Goal: Transaction & Acquisition: Purchase product/service

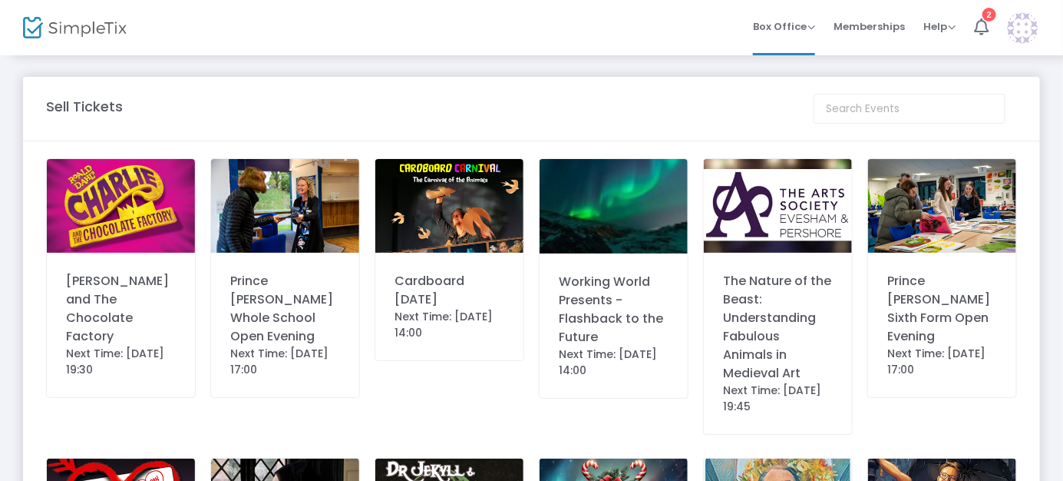
click at [78, 283] on div "[PERSON_NAME] and The Chocolate Factory" at bounding box center [121, 309] width 110 height 74
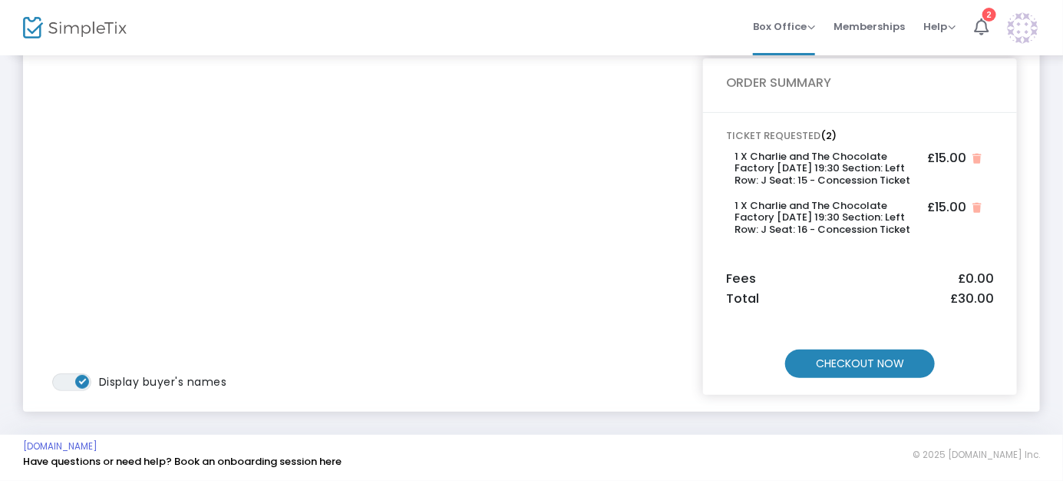
scroll to position [158, 0]
click at [849, 363] on m-button "CHECKOUT NOW" at bounding box center [860, 363] width 150 height 28
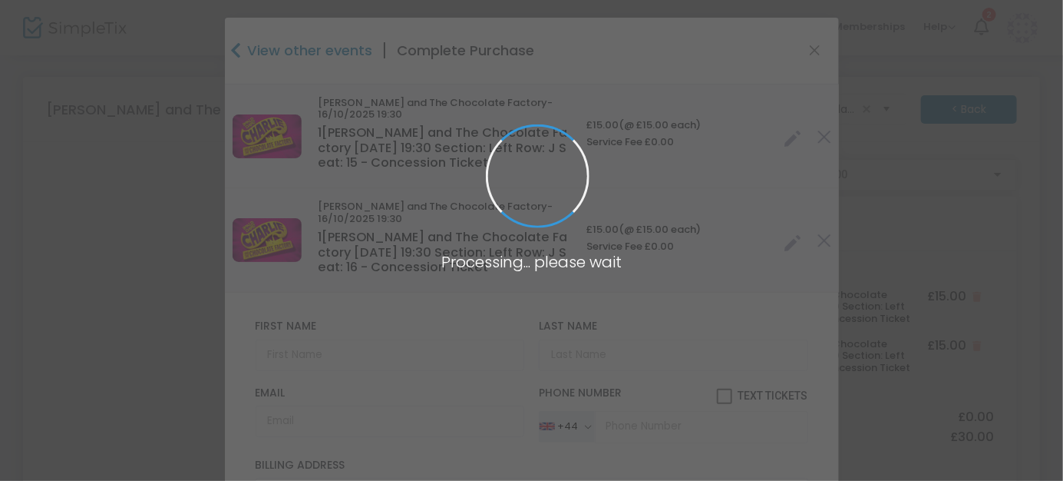
type input "United Kingdom"
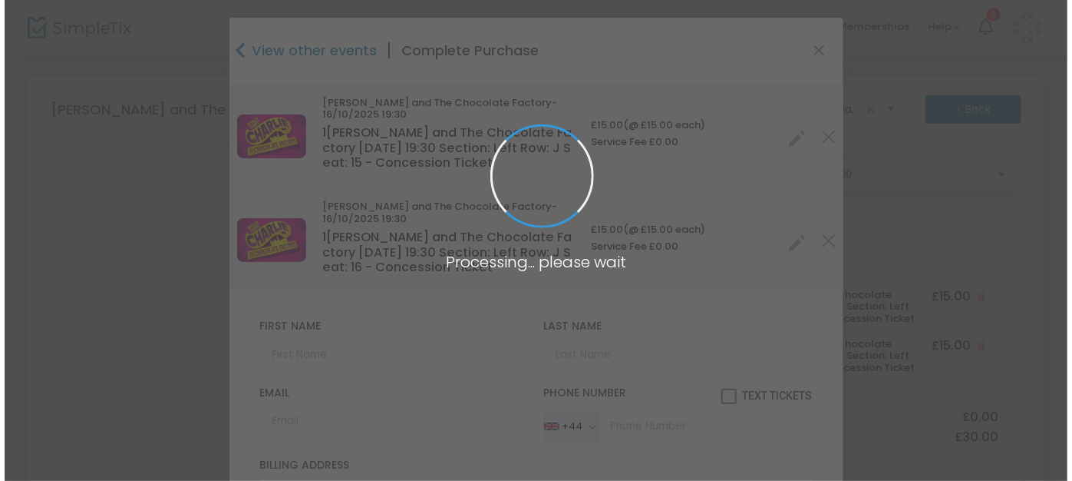
scroll to position [0, 0]
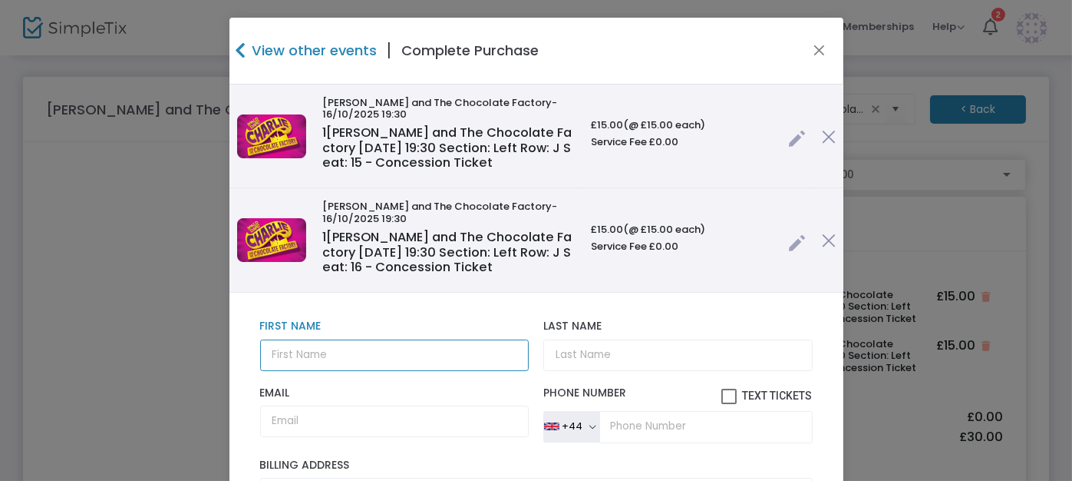
click at [267, 352] on input "text" at bounding box center [394, 354] width 269 height 31
type input "Sally"
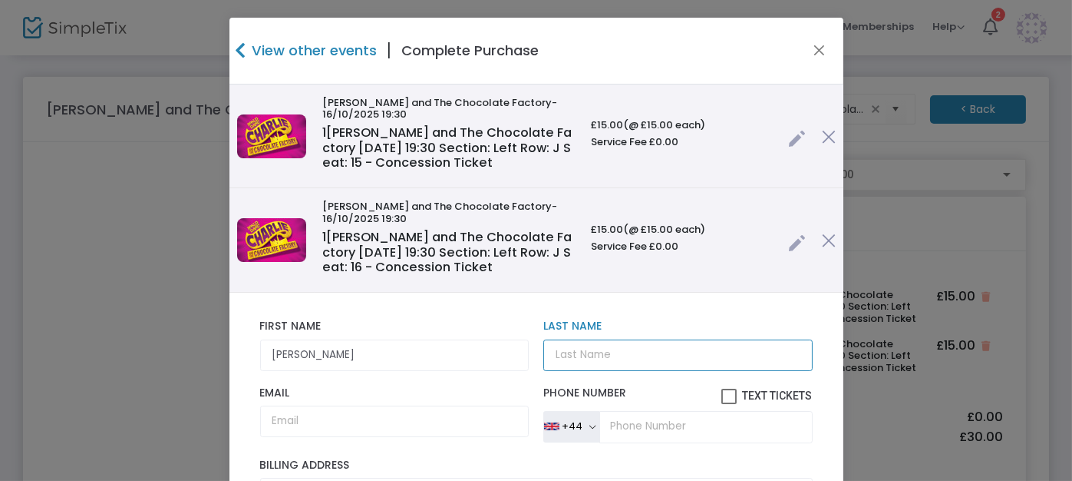
click at [546, 349] on input "Last Name" at bounding box center [677, 354] width 269 height 31
type input "Mor"
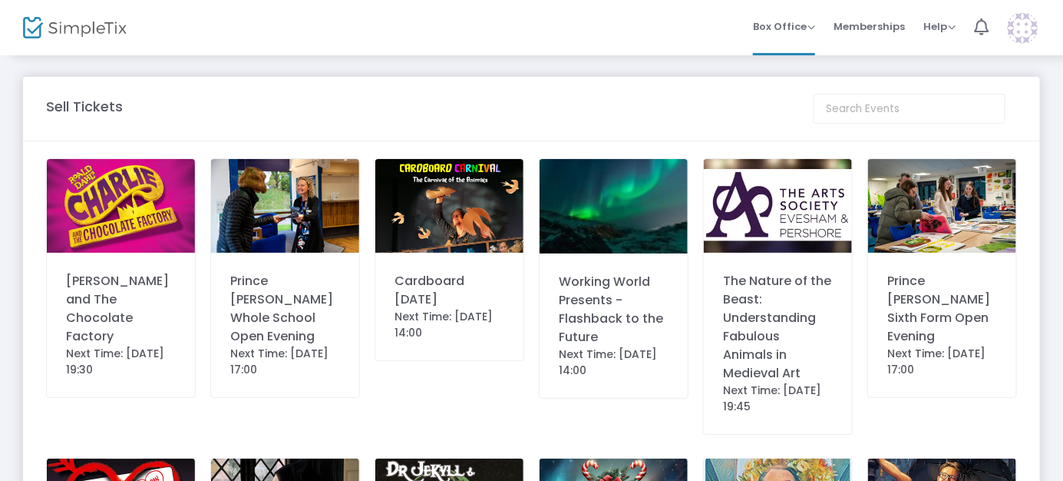
click at [88, 214] on img at bounding box center [121, 206] width 148 height 94
